Goal: Information Seeking & Learning: Understand process/instructions

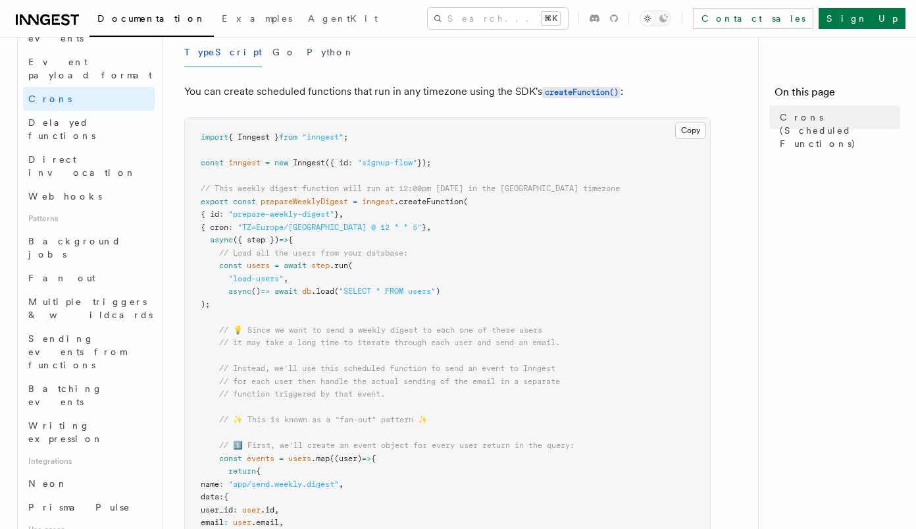
scroll to position [538, 0]
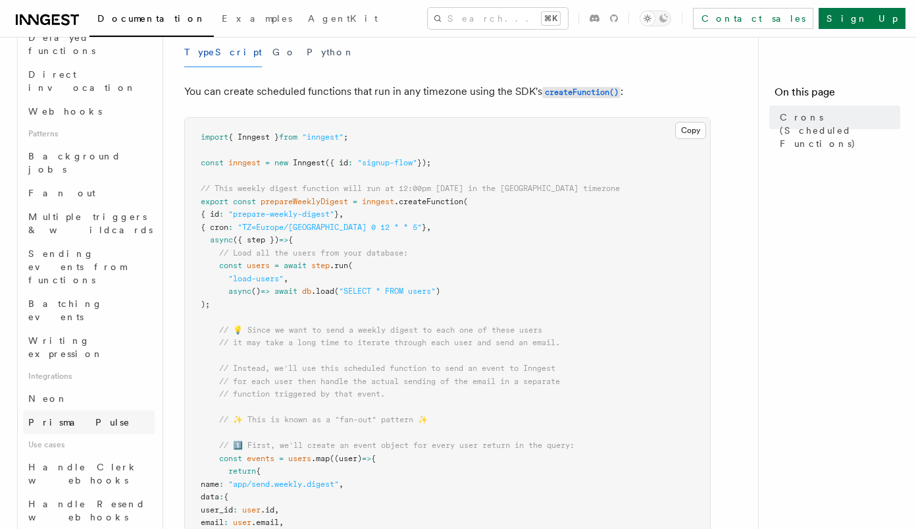
click at [76, 417] on span "Prisma Pulse" at bounding box center [79, 422] width 102 height 11
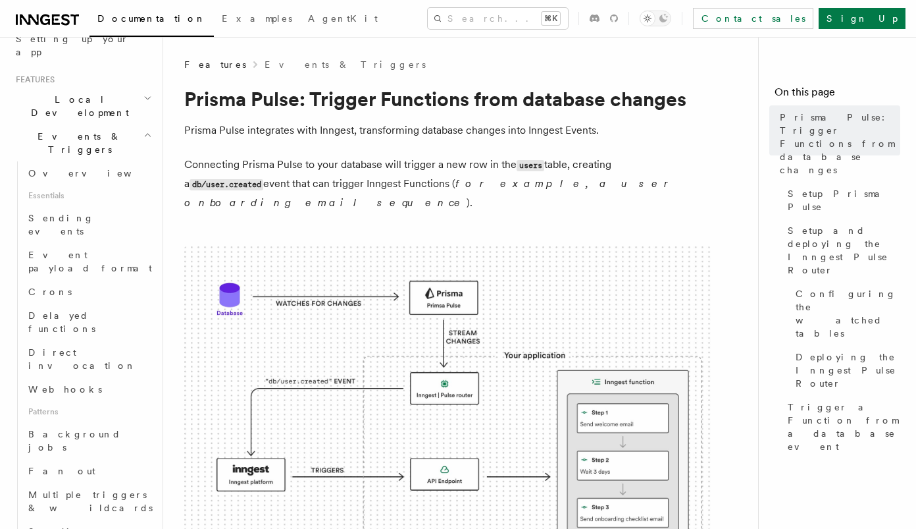
scroll to position [253, 0]
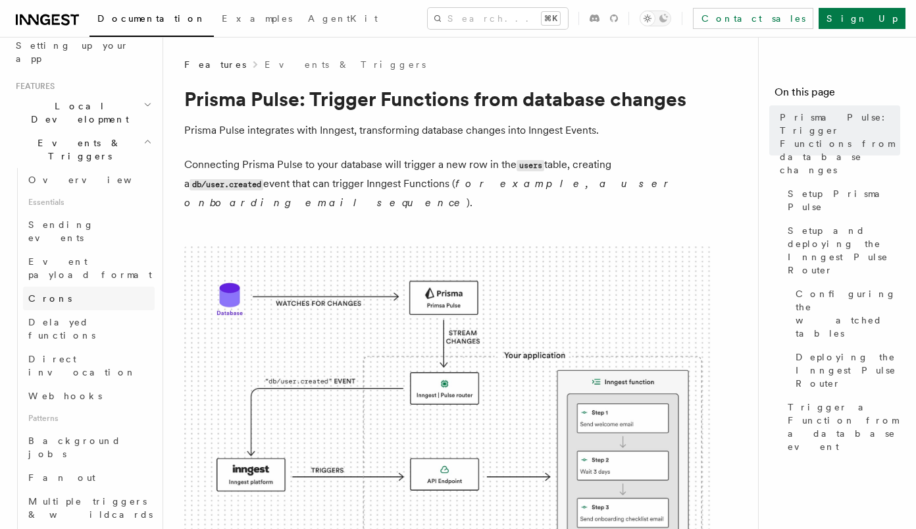
click at [53, 293] on span "Crons" at bounding box center [49, 298] width 43 height 11
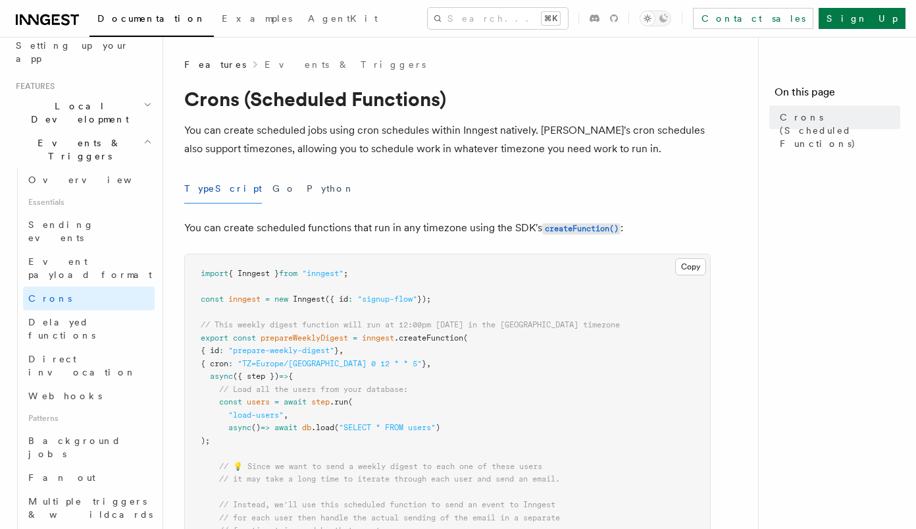
scroll to position [33, 0]
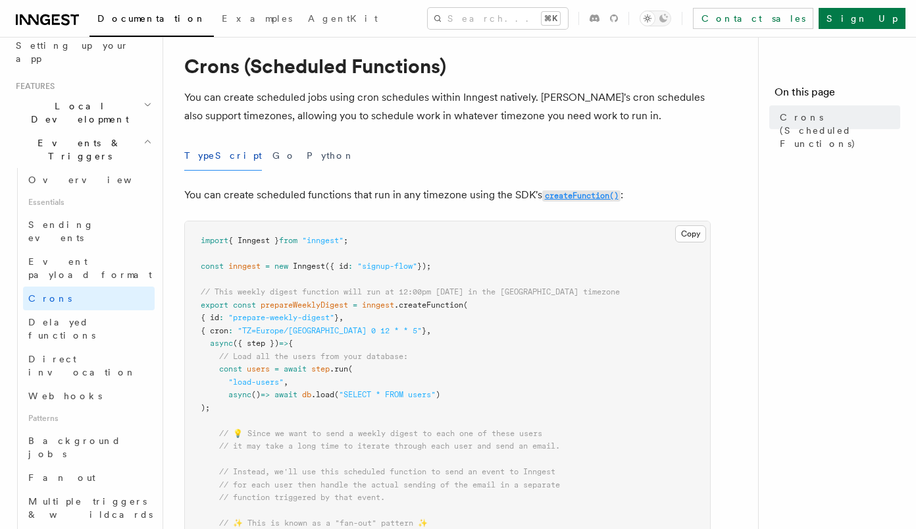
click at [571, 197] on code "createFunction()" at bounding box center [581, 195] width 78 height 11
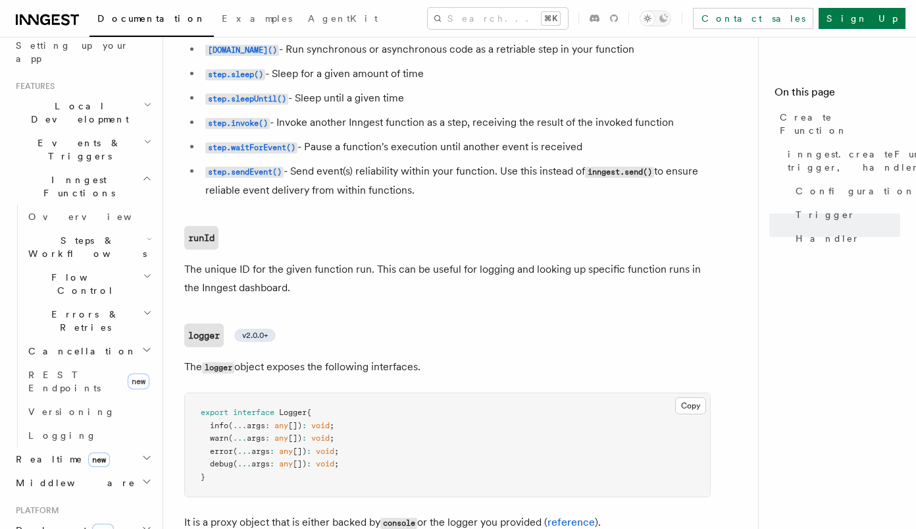
scroll to position [3051, 0]
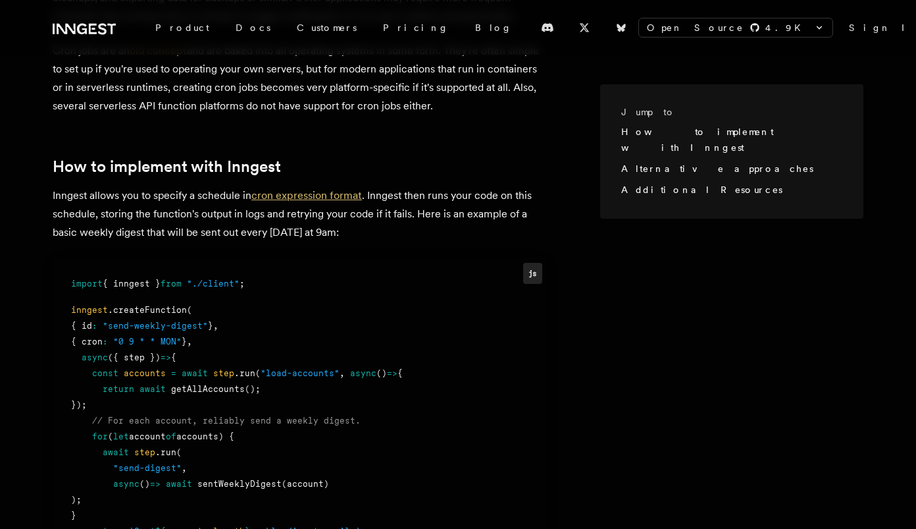
click at [336, 189] on link "cron expression format" at bounding box center [306, 195] width 111 height 13
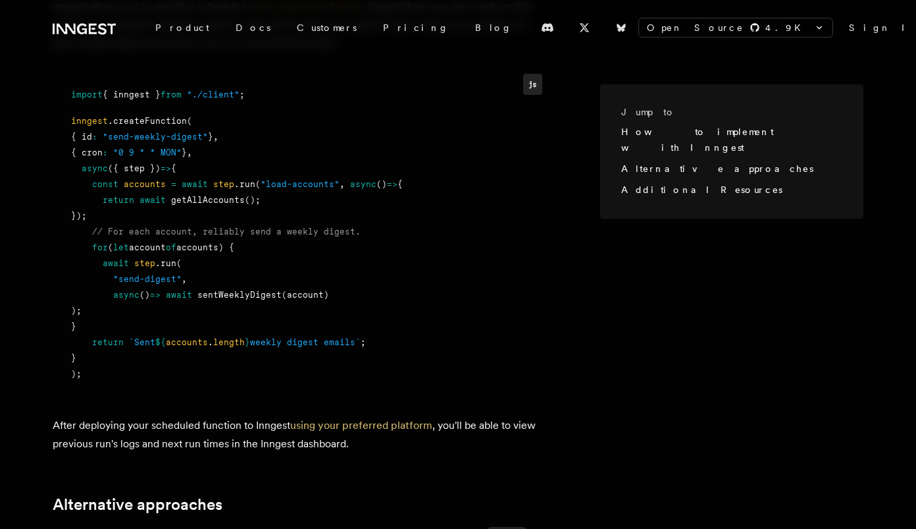
scroll to position [729, 0]
